Goal: Task Accomplishment & Management: Manage account settings

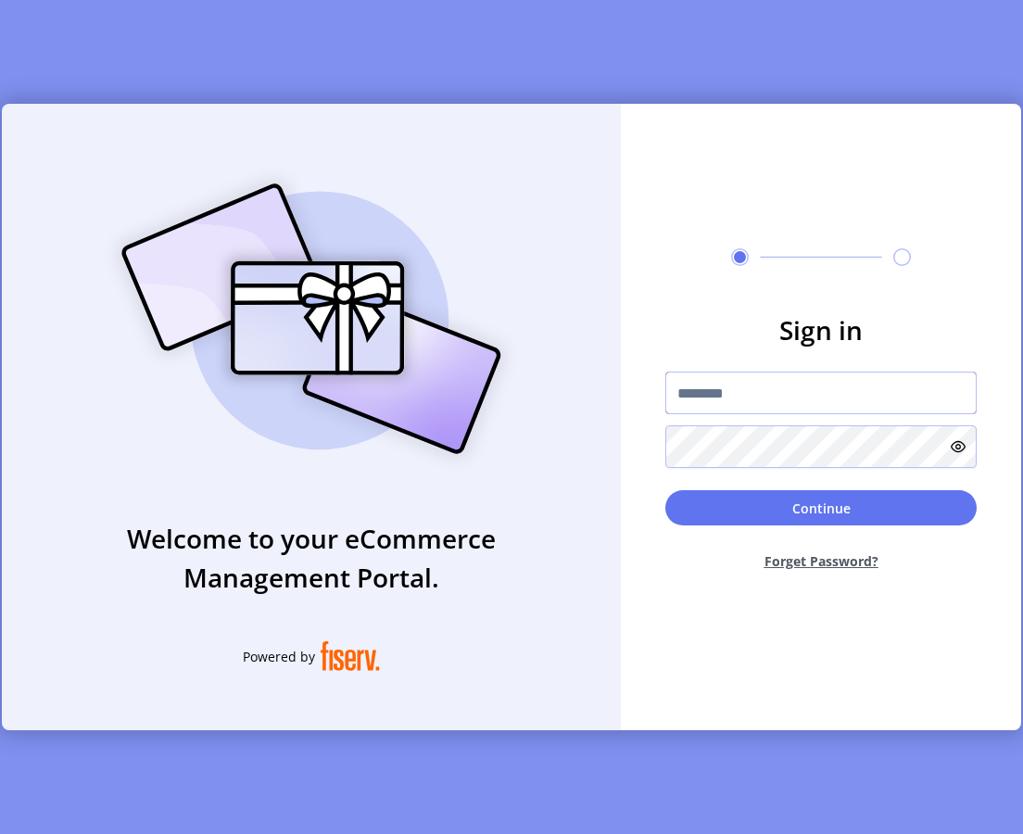
type input "*********"
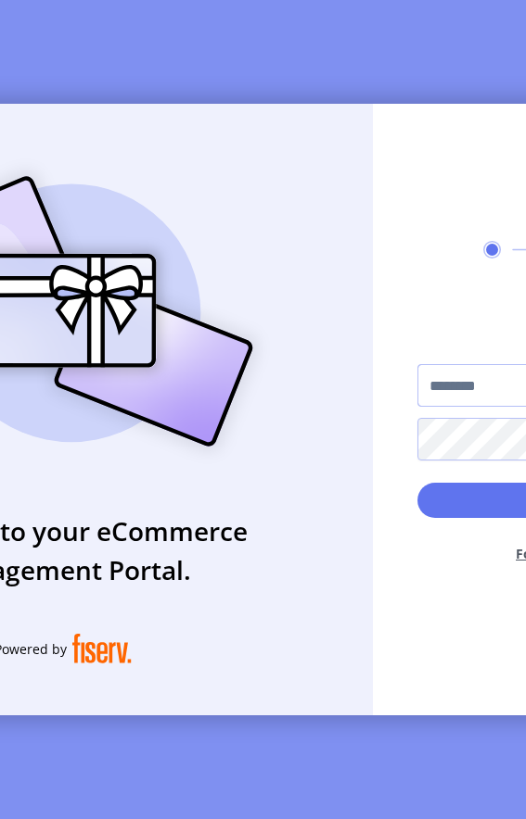
type input "**********"
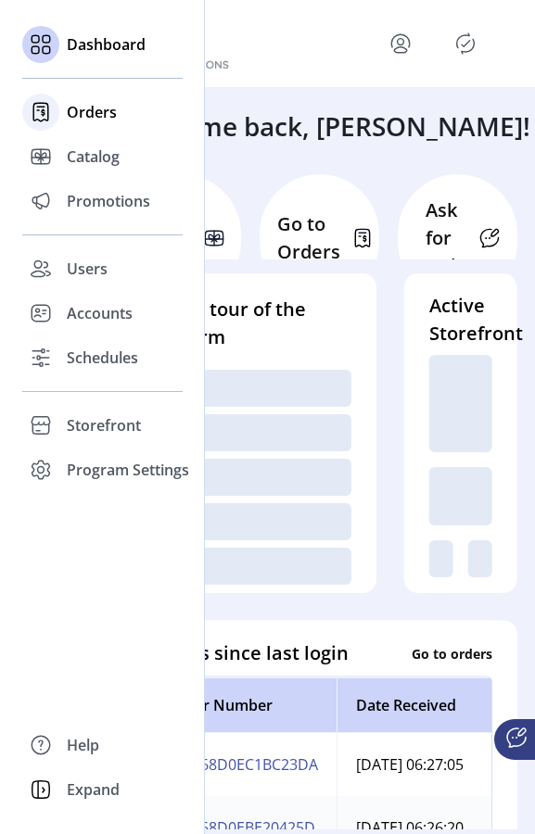
click at [107, 113] on span "Orders" at bounding box center [92, 112] width 50 height 22
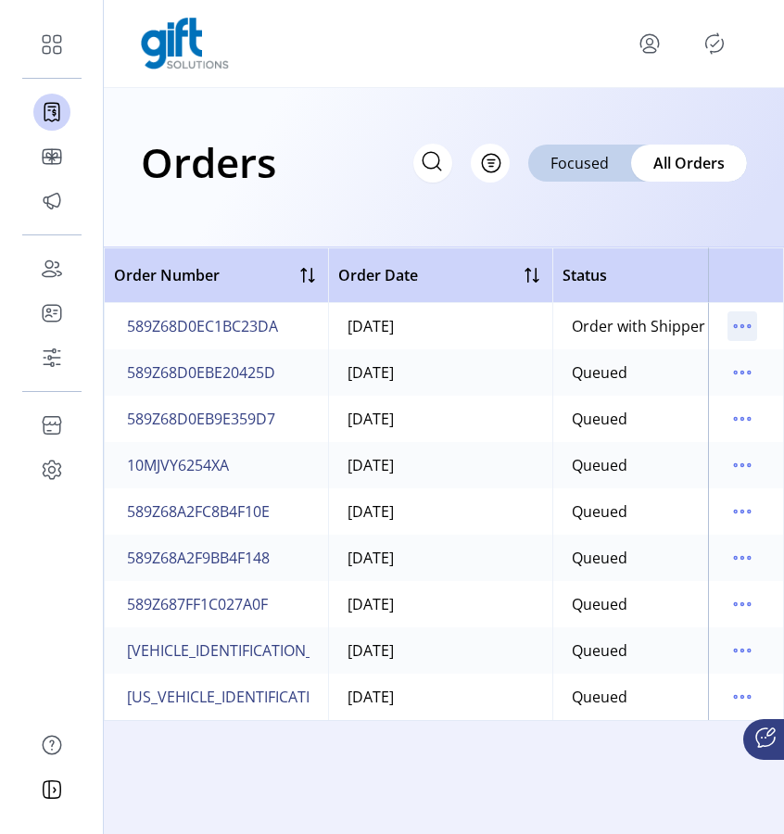
click at [525, 328] on icon "menu" at bounding box center [743, 326] width 30 height 30
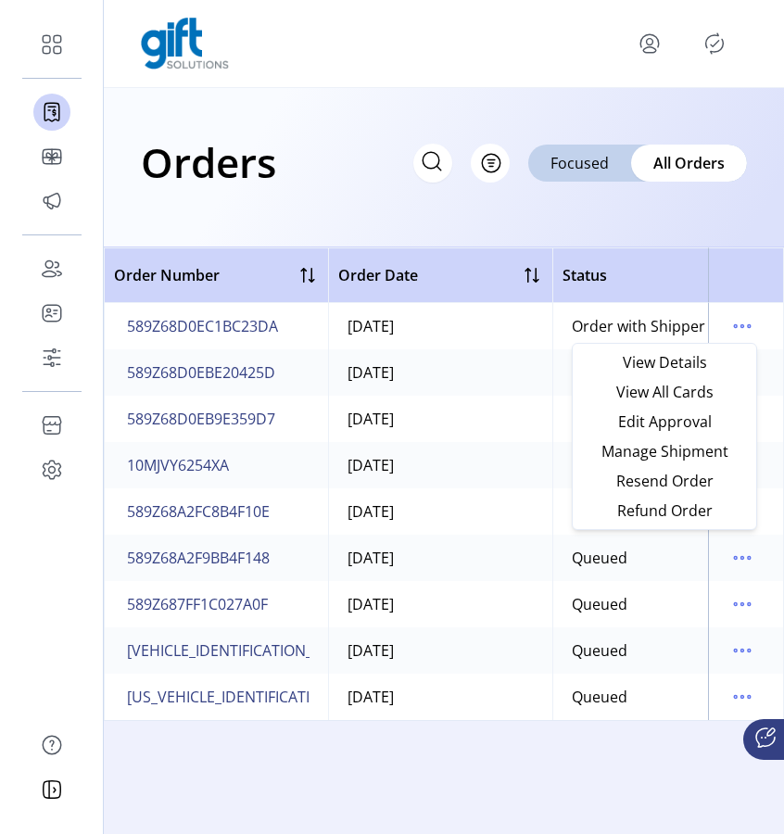
click at [525, 380] on td "[DATE]" at bounding box center [440, 372] width 224 height 46
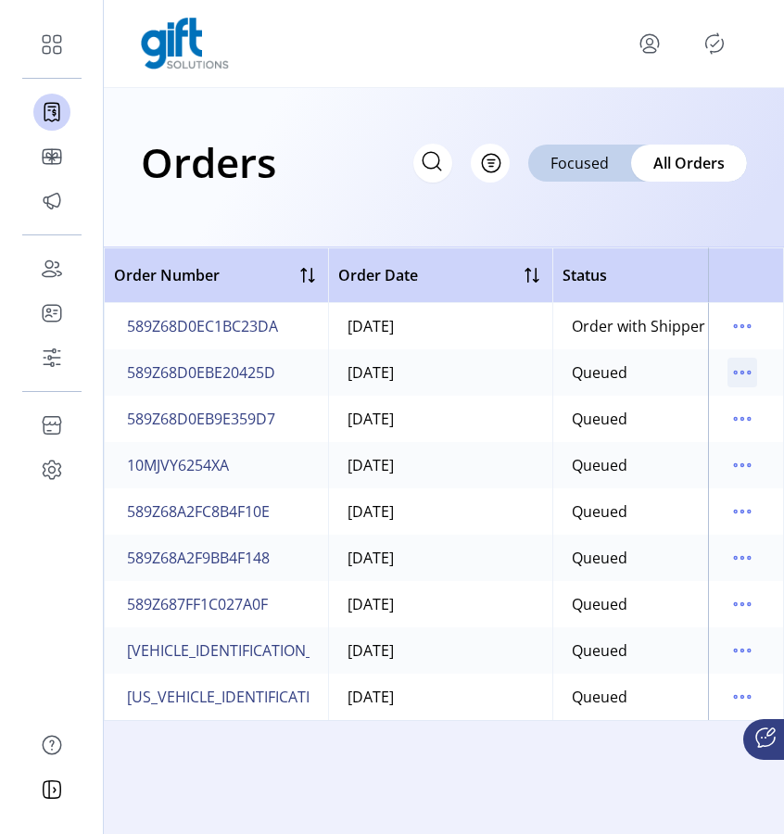
click at [525, 375] on icon "menu" at bounding box center [743, 373] width 30 height 30
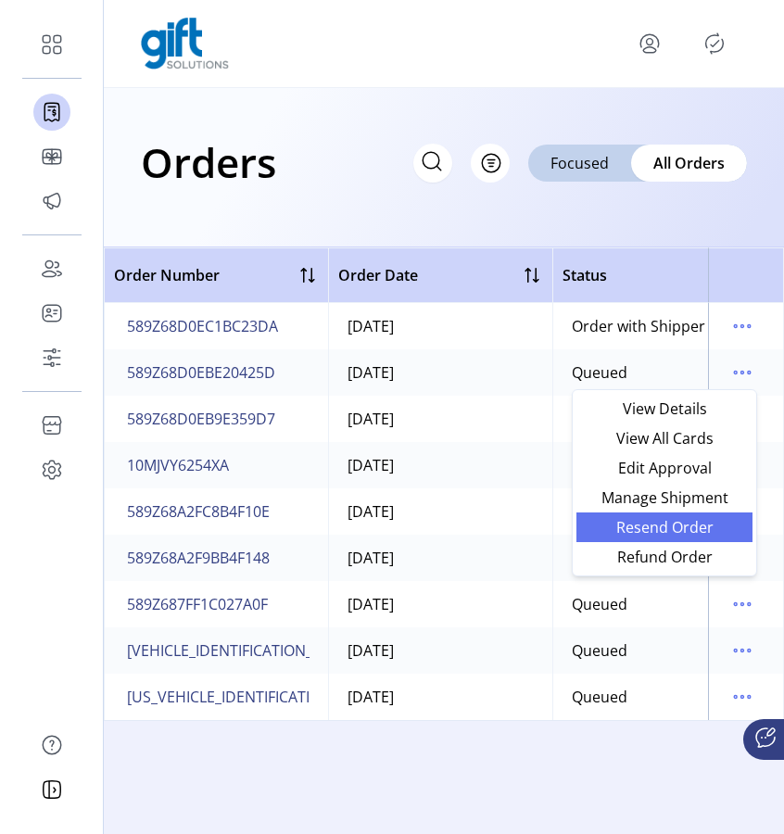
click at [525, 522] on span "Resend Order" at bounding box center [665, 527] width 154 height 15
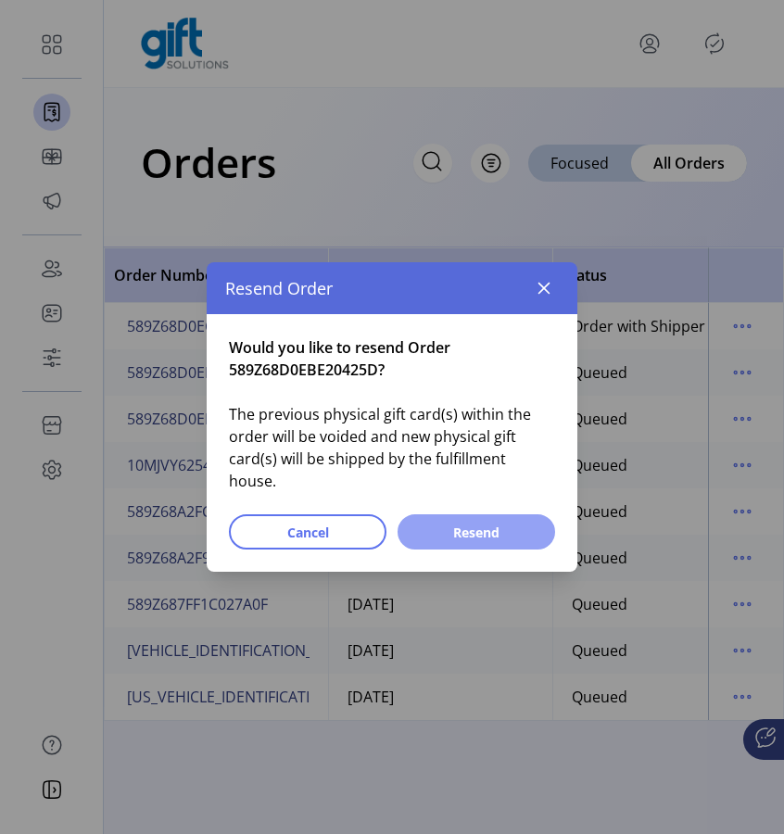
click at [494, 523] on span "Resend" at bounding box center [476, 532] width 109 height 19
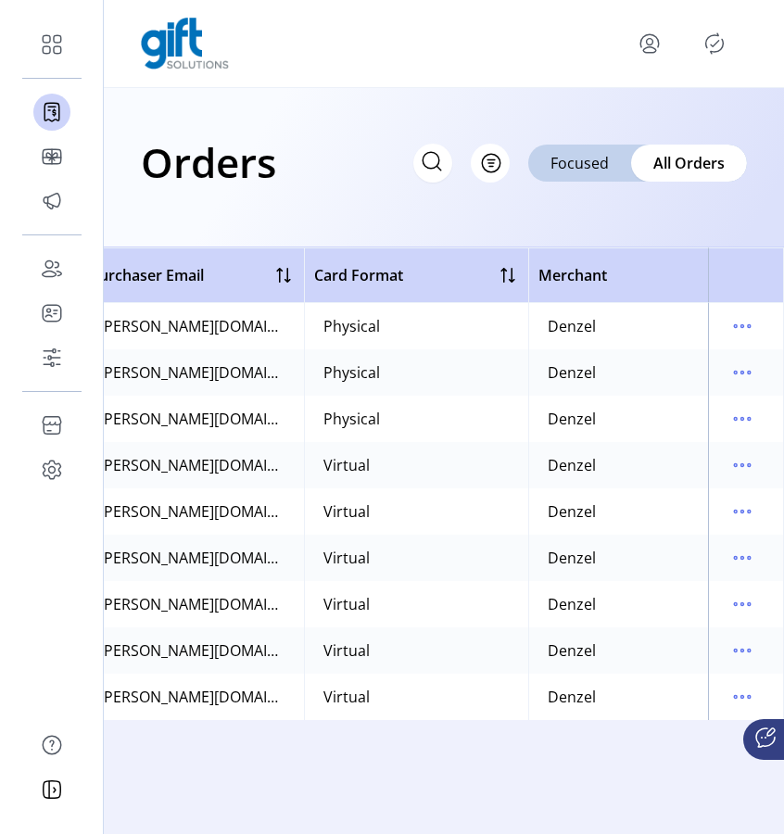
scroll to position [0, 966]
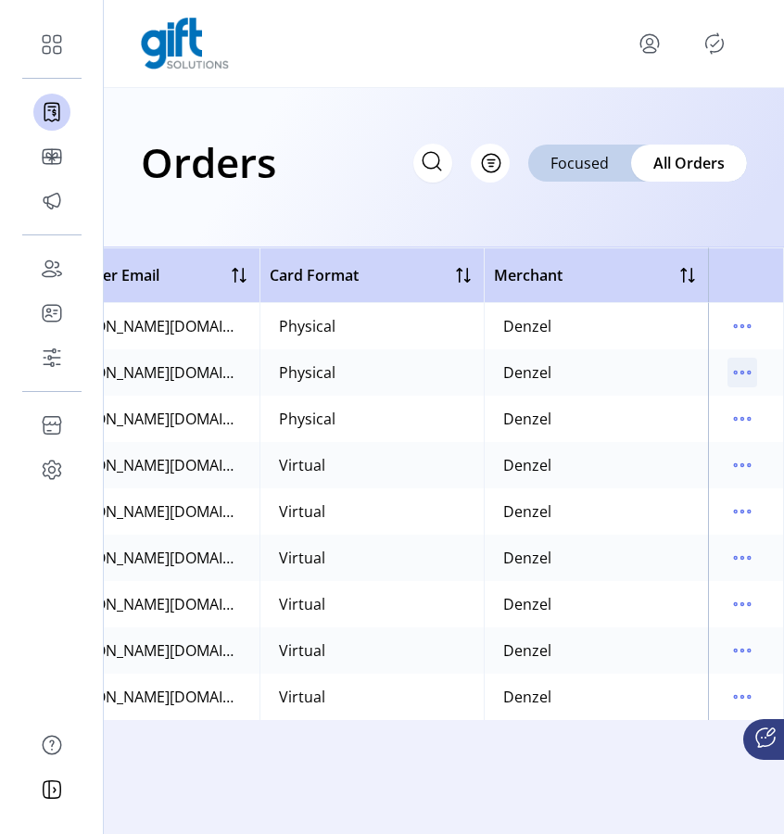
click at [525, 378] on icon "menu" at bounding box center [743, 373] width 30 height 30
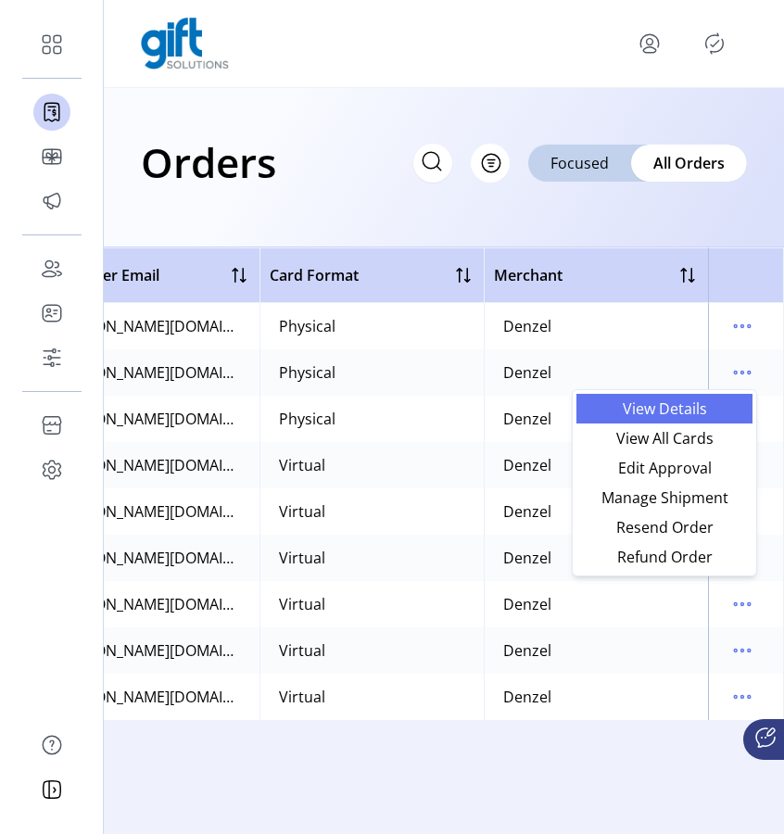
click at [525, 407] on span "View Details" at bounding box center [665, 408] width 154 height 15
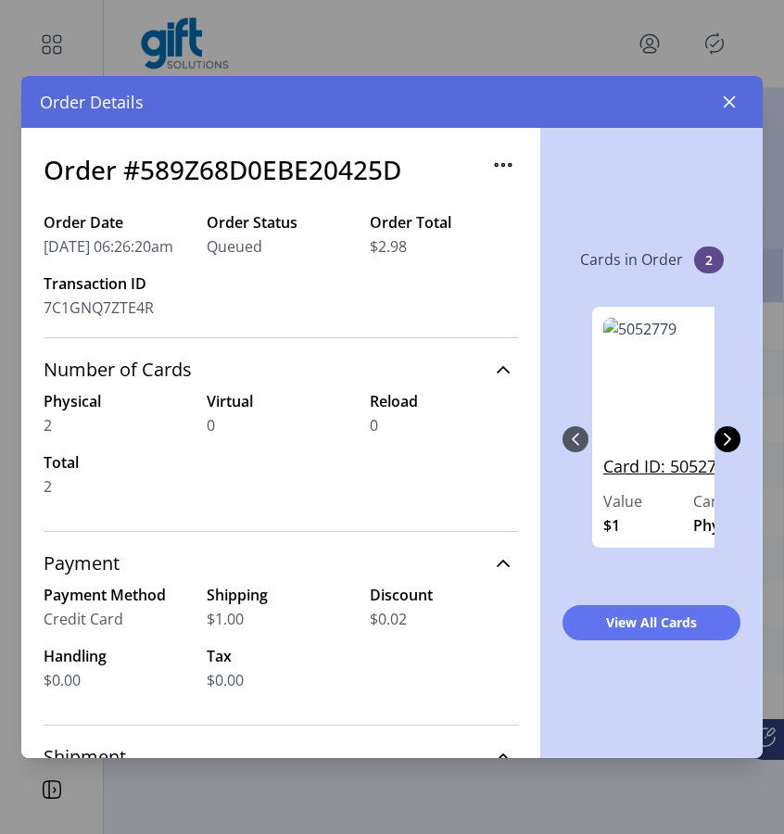
click at [525, 466] on link "Card ID: 5052779" at bounding box center [693, 472] width 180 height 36
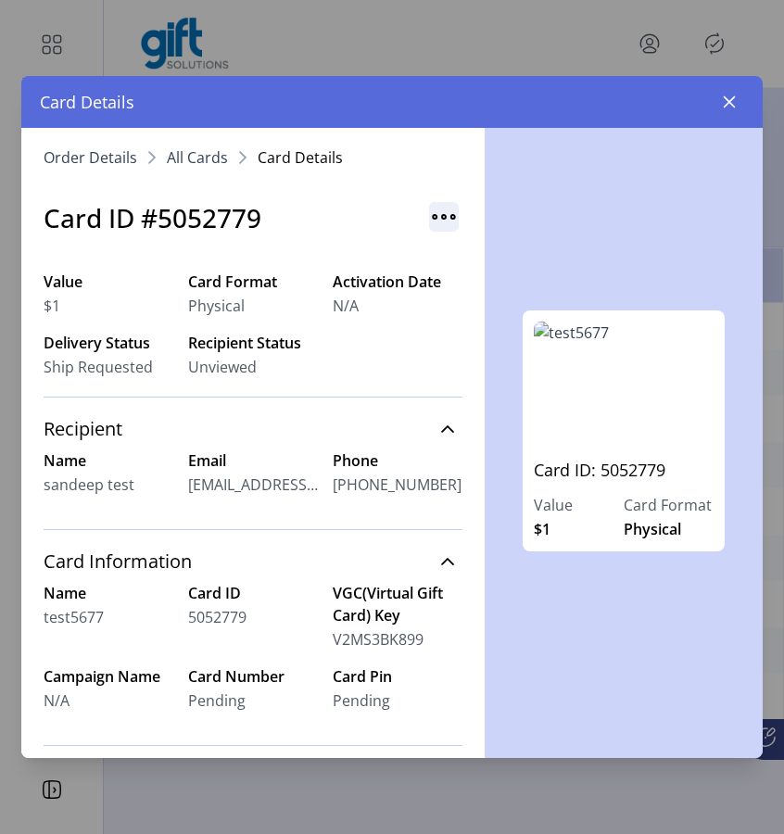
click at [442, 217] on img "button" at bounding box center [444, 217] width 30 height 30
click at [461, 264] on link "Resend Card" at bounding box center [509, 257] width 176 height 30
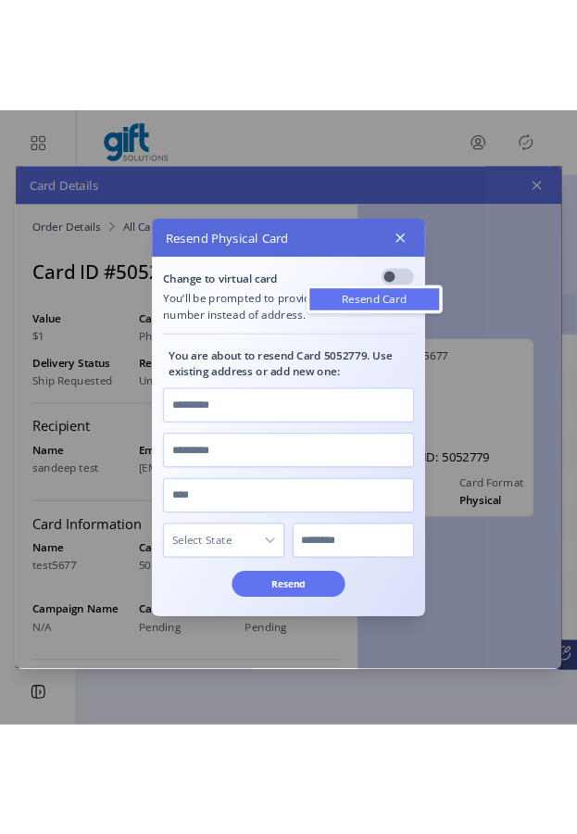
scroll to position [10, 6]
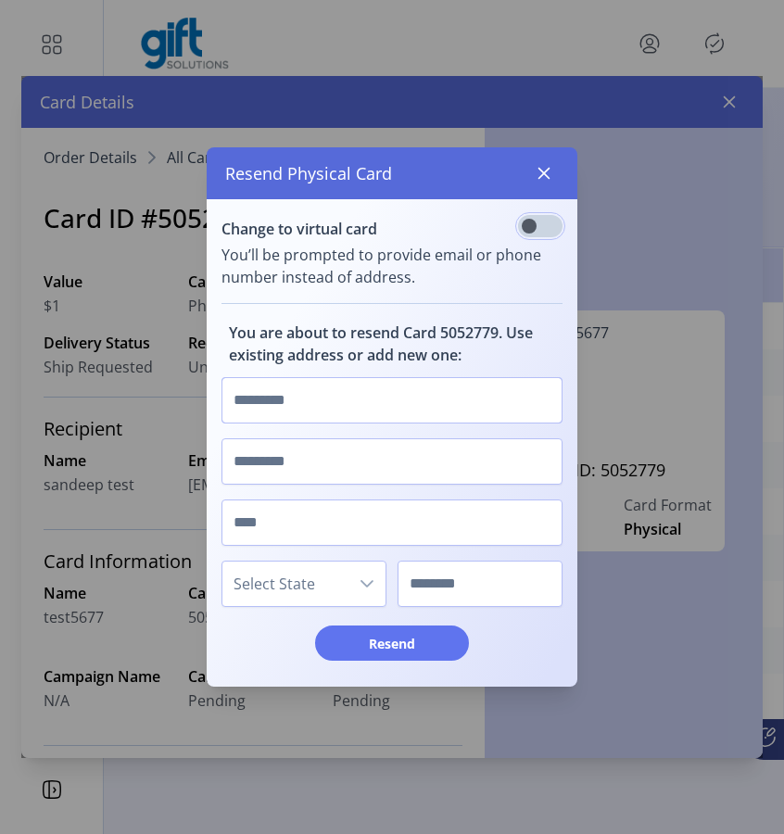
click at [366, 391] on input "text" at bounding box center [392, 400] width 341 height 46
type input "********"
click at [265, 583] on span "Select State" at bounding box center [285, 584] width 126 height 44
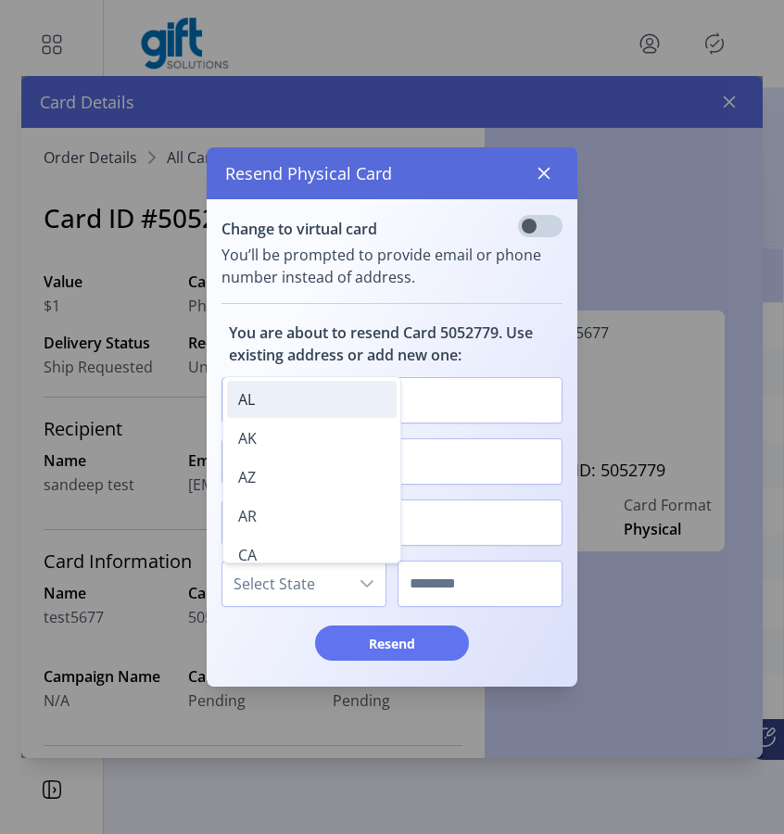
click at [261, 414] on li "AL" at bounding box center [312, 399] width 170 height 37
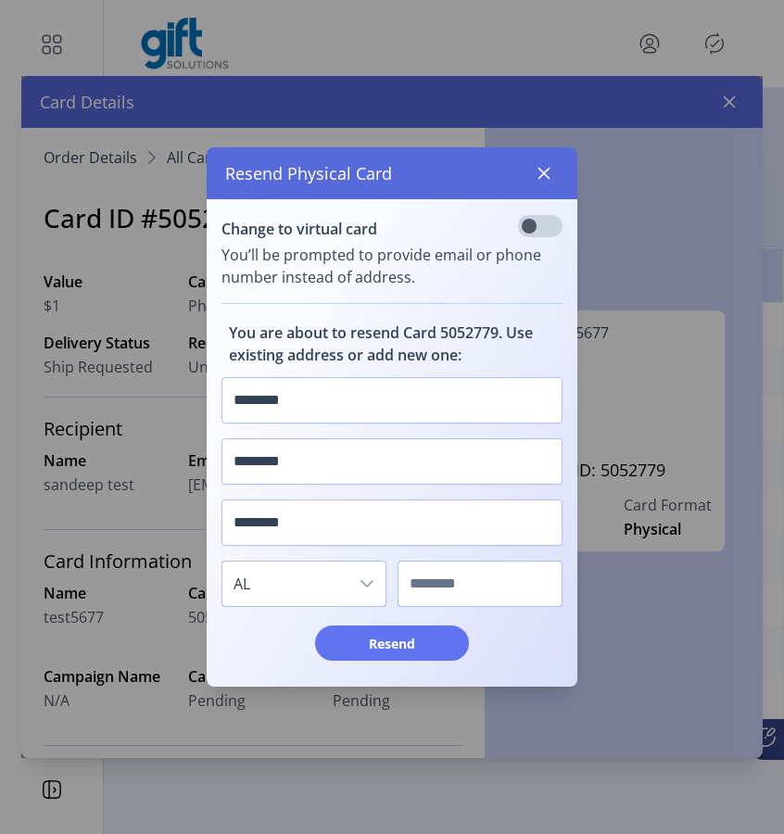
click at [484, 601] on input "text" at bounding box center [480, 584] width 165 height 46
type input "****"
click at [423, 651] on span "Resend" at bounding box center [392, 643] width 106 height 19
